Goal: Information Seeking & Learning: Learn about a topic

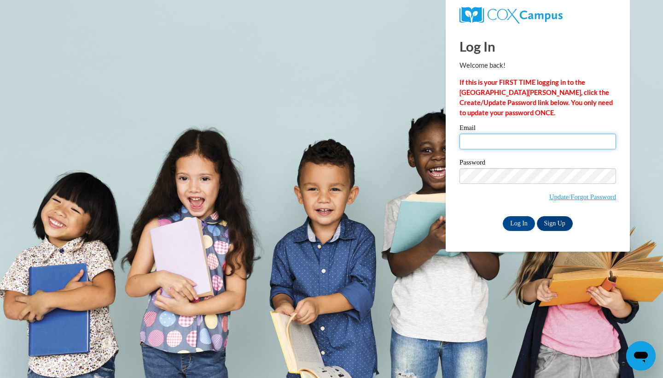
type input "spencermyles3@gmail.com"
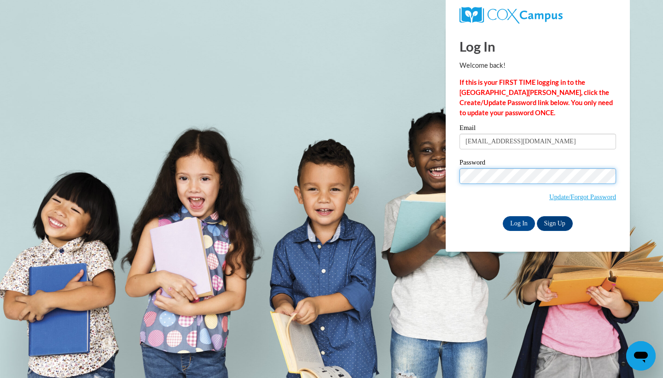
click at [518, 222] on input "Log In" at bounding box center [519, 223] width 32 height 15
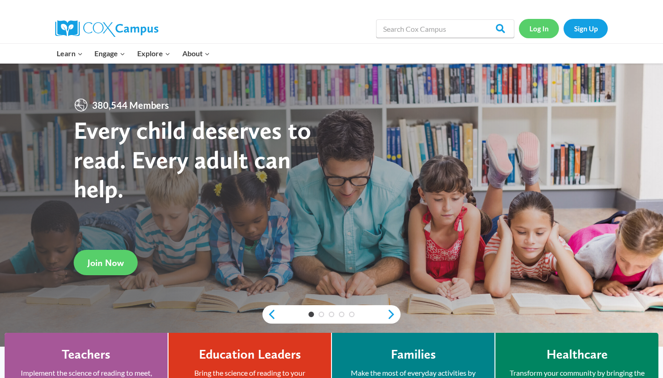
click at [534, 29] on link "Log In" at bounding box center [539, 28] width 40 height 19
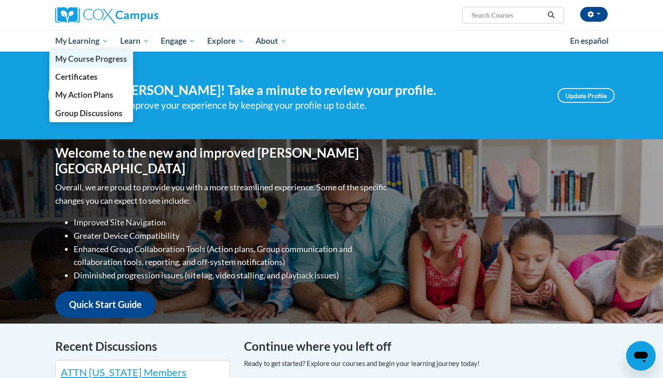
click at [86, 62] on span "My Course Progress" at bounding box center [91, 59] width 72 height 10
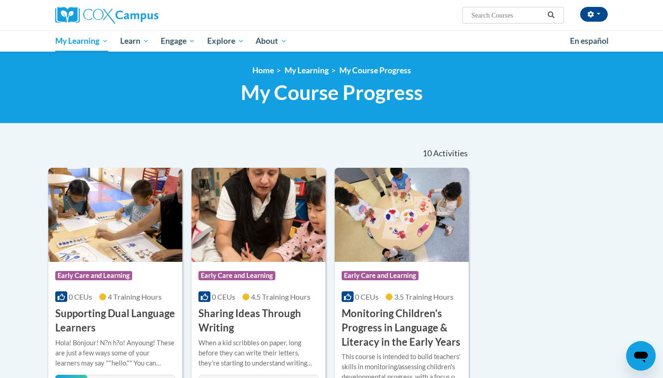
click at [116, 324] on h3 "Supporting Dual Language Learners" at bounding box center [115, 320] width 120 height 29
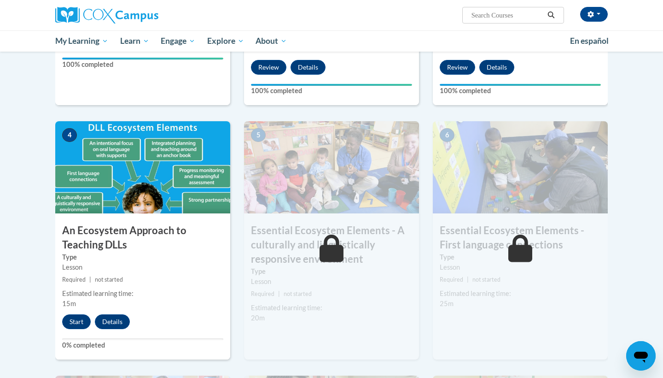
scroll to position [375, 0]
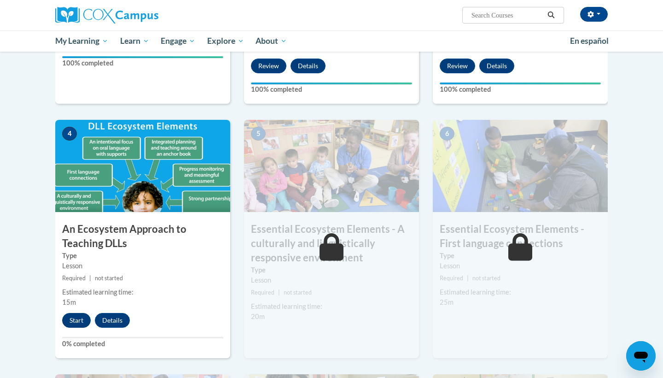
click at [76, 321] on button "Start" at bounding box center [76, 320] width 29 height 15
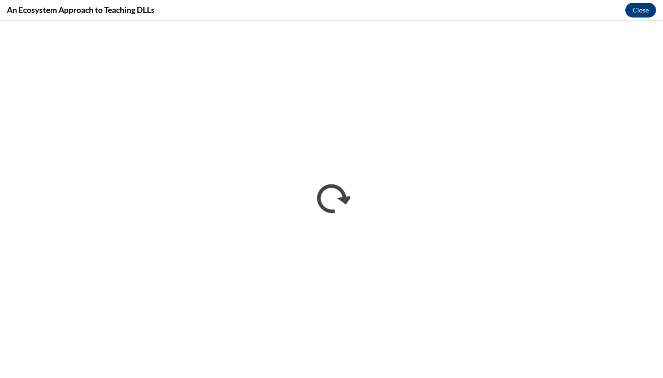
scroll to position [0, 0]
